Goal: Find specific page/section: Find specific page/section

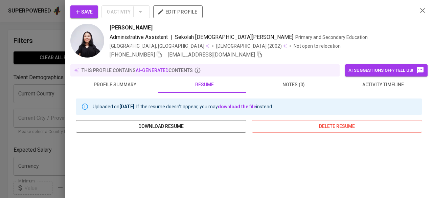
scroll to position [82, 0]
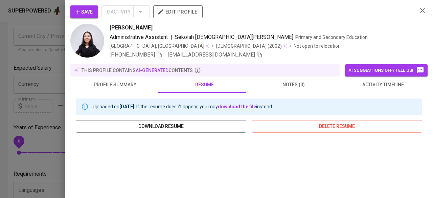
click at [419, 10] on icon "button" at bounding box center [423, 10] width 8 height 8
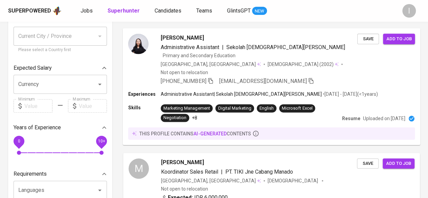
scroll to position [0, 0]
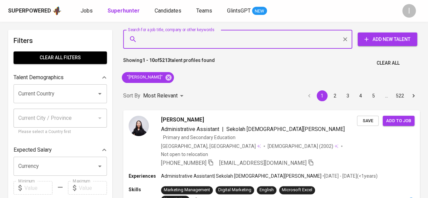
click at [165, 44] on input "Search for a job title, company or other keywords" at bounding box center [239, 39] width 199 height 13
paste input "Lucky Putra Dharmawan"
type input "Lucky Putra Dharmawan"
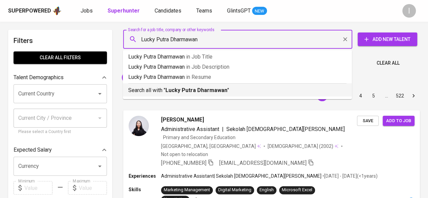
click at [194, 91] on b "Lucky Putra Dharmawan" at bounding box center [197, 90] width 62 height 6
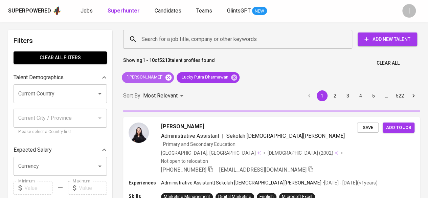
click at [172, 77] on icon at bounding box center [169, 77] width 6 height 6
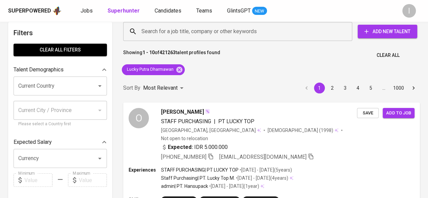
scroll to position [8, 0]
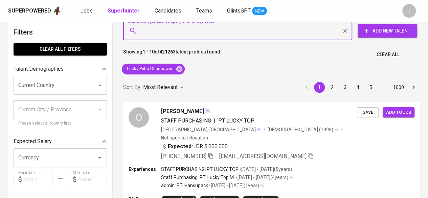
click at [174, 31] on input "Search for a job title, company or other keywords" at bounding box center [239, 30] width 199 height 13
paste input "Lucky Putra Dharmawan"
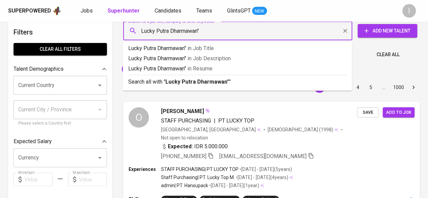
click at [142, 31] on input "Lucky Putra Dharmawan"" at bounding box center [239, 30] width 199 height 13
type input ""Lucky Putra Dharmawan""
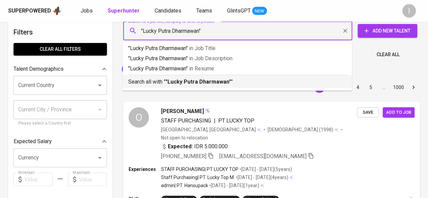
click at [229, 82] on p "Search all with " "Lucky Putra Dharmawan" "" at bounding box center [237, 82] width 218 height 8
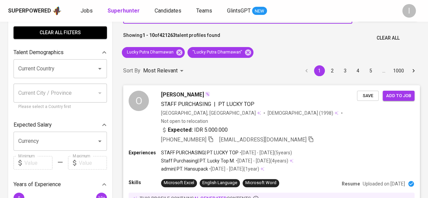
scroll to position [23, 0]
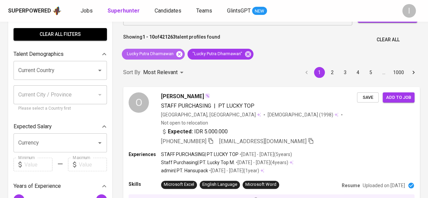
click at [181, 51] on icon at bounding box center [179, 54] width 6 height 6
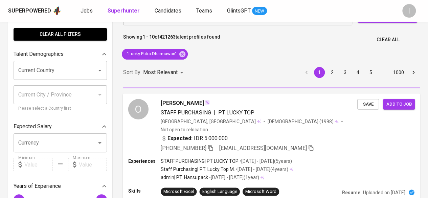
scroll to position [386, 0]
